Goal: Check status

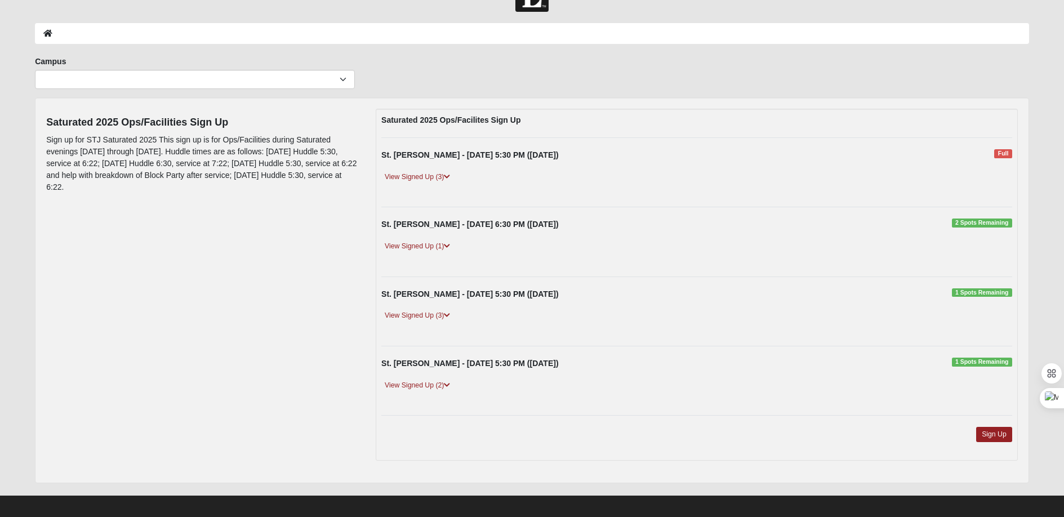
scroll to position [35, 0]
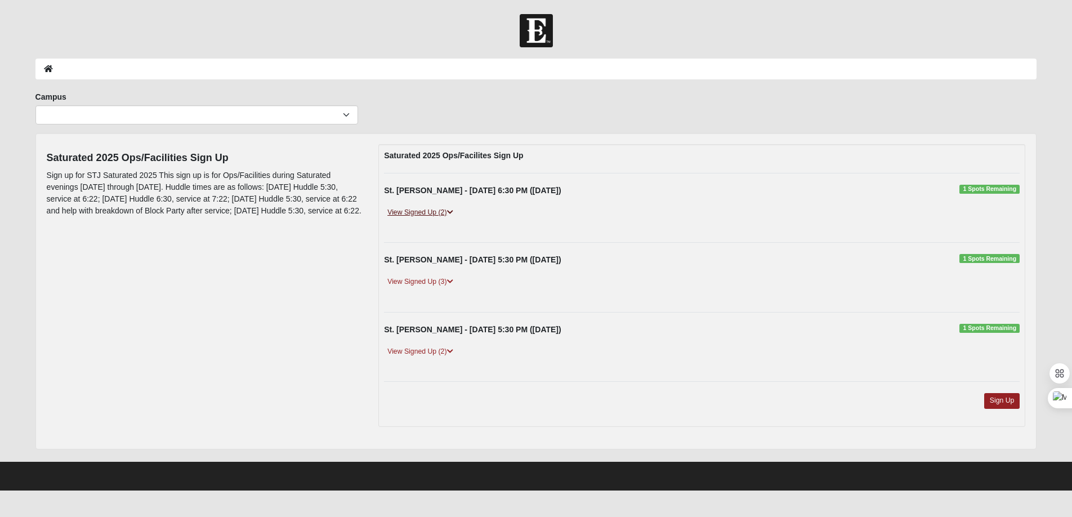
click at [421, 209] on link "View Signed Up (2)" at bounding box center [420, 213] width 72 height 12
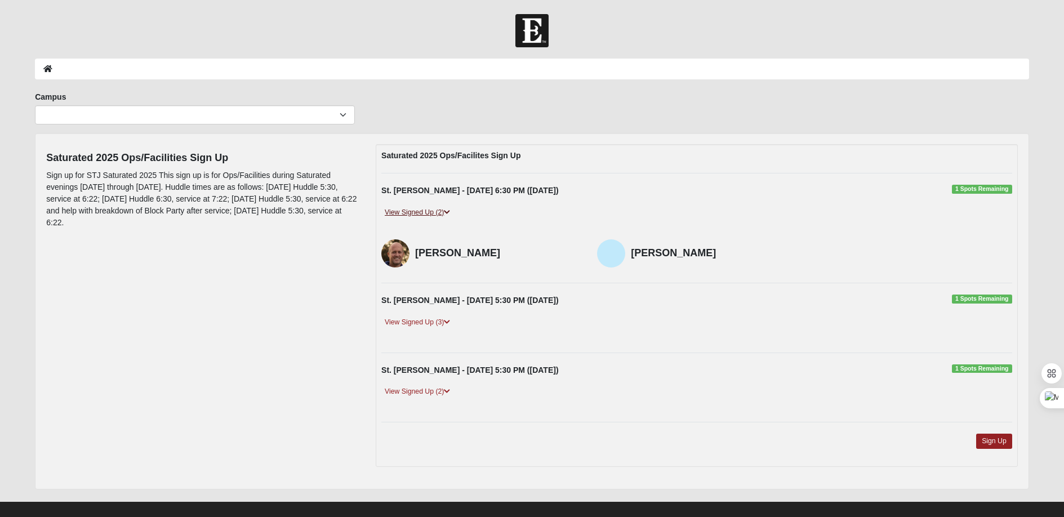
click at [421, 209] on link "View Signed Up (2)" at bounding box center [417, 213] width 72 height 12
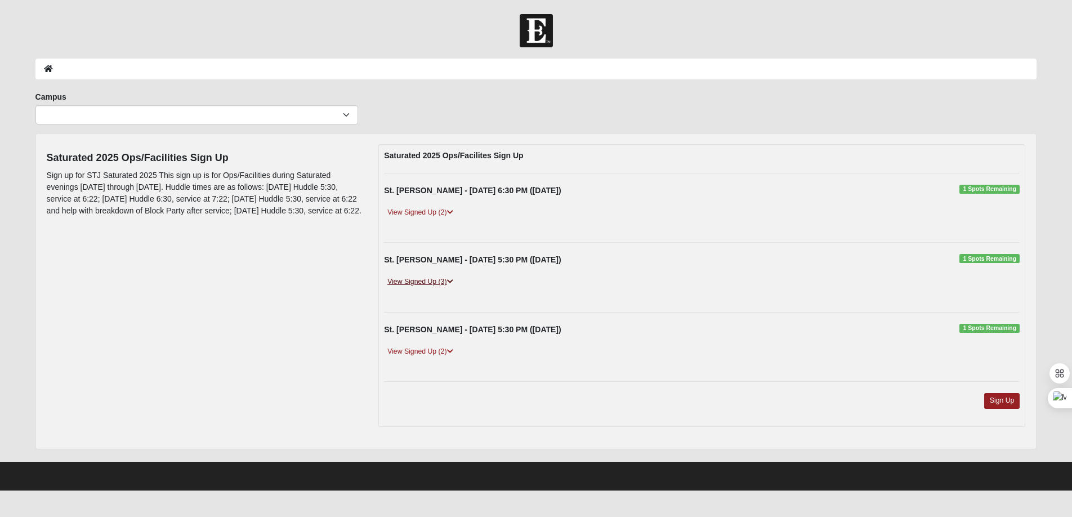
click at [416, 284] on link "View Signed Up (3)" at bounding box center [420, 282] width 72 height 12
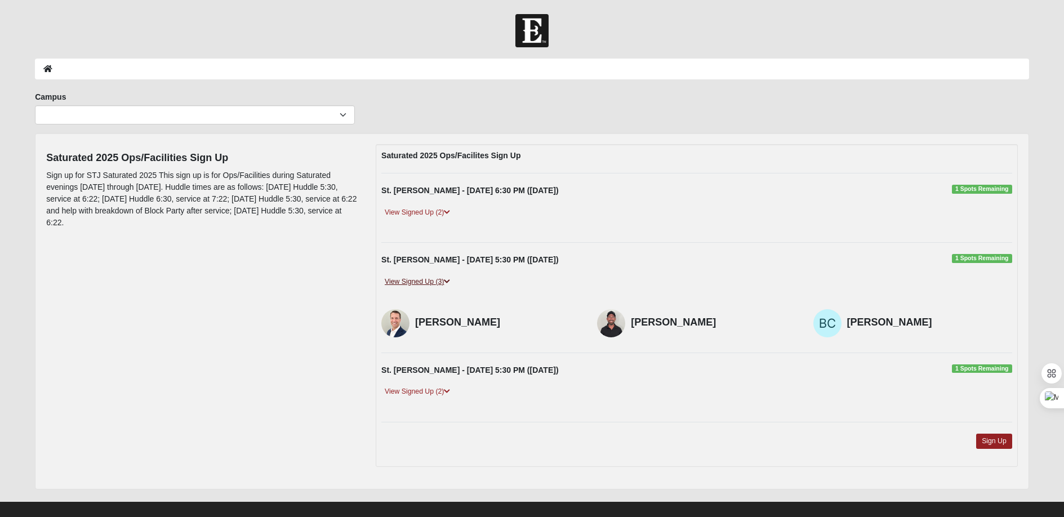
click at [416, 284] on link "View Signed Up (3)" at bounding box center [417, 282] width 72 height 12
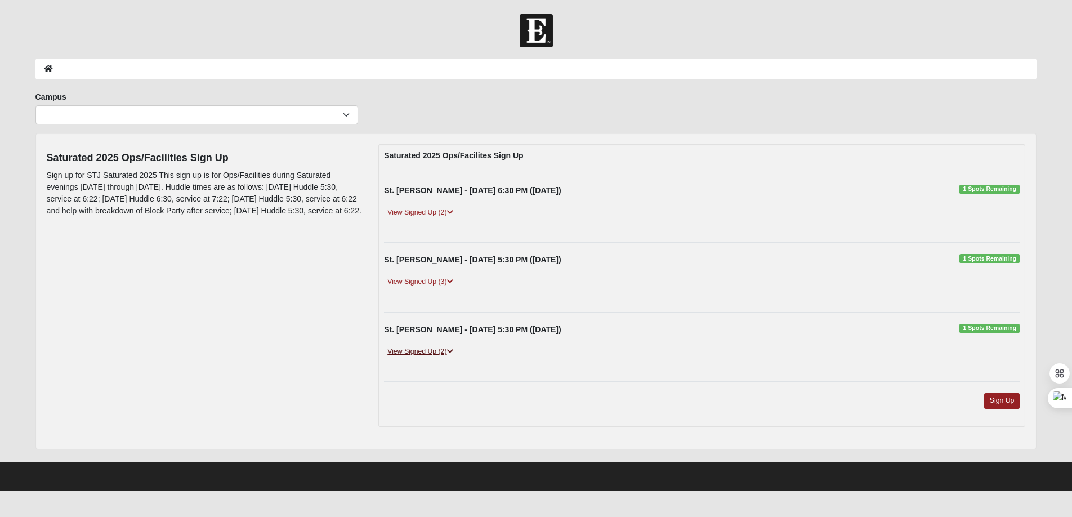
click at [407, 350] on link "View Signed Up (2)" at bounding box center [420, 352] width 72 height 12
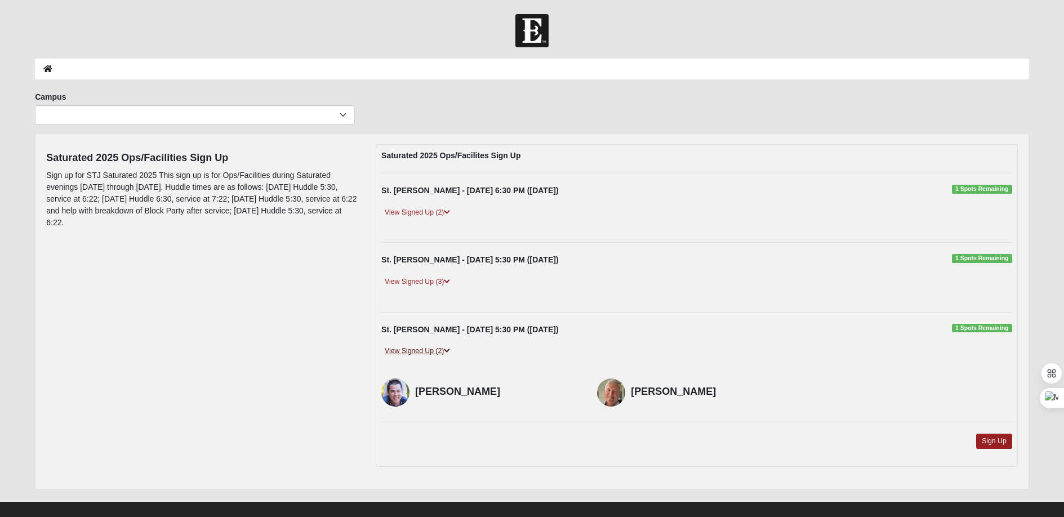
click at [406, 349] on link "View Signed Up (2)" at bounding box center [417, 351] width 72 height 12
